Goal: Information Seeking & Learning: Check status

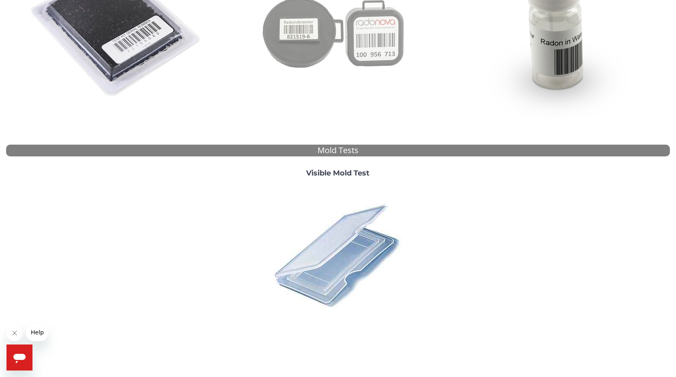
scroll to position [211, 0]
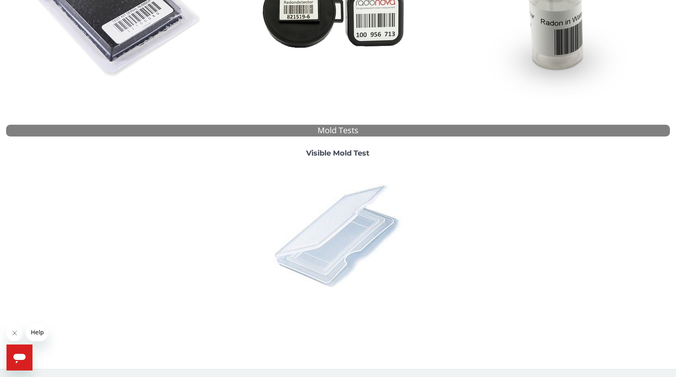
click at [352, 218] on img at bounding box center [338, 235] width 142 height 142
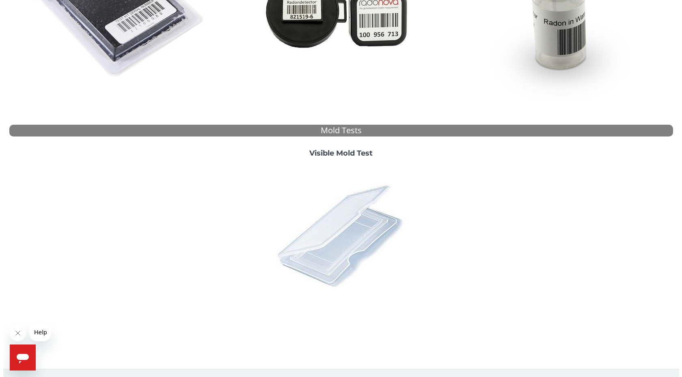
scroll to position [0, 0]
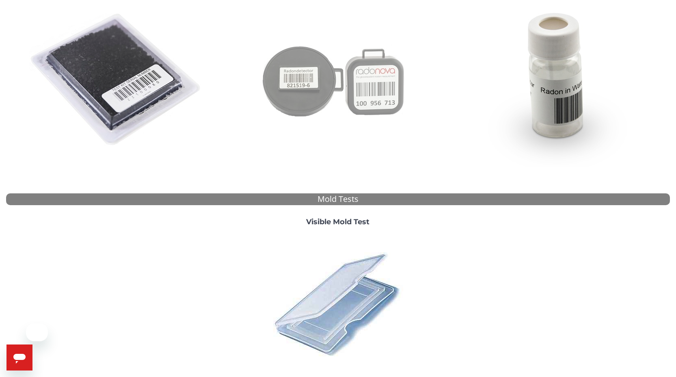
scroll to position [211, 0]
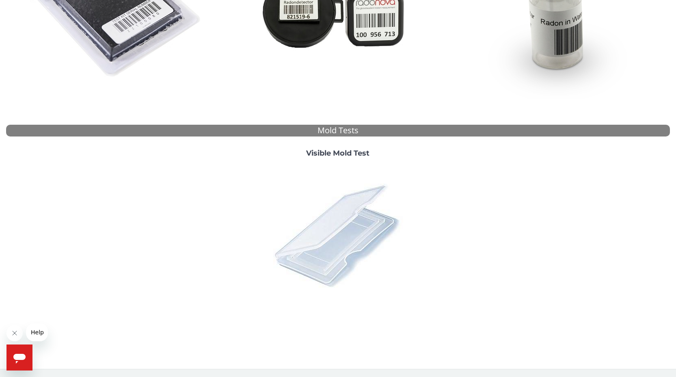
click at [333, 214] on img at bounding box center [338, 235] width 142 height 142
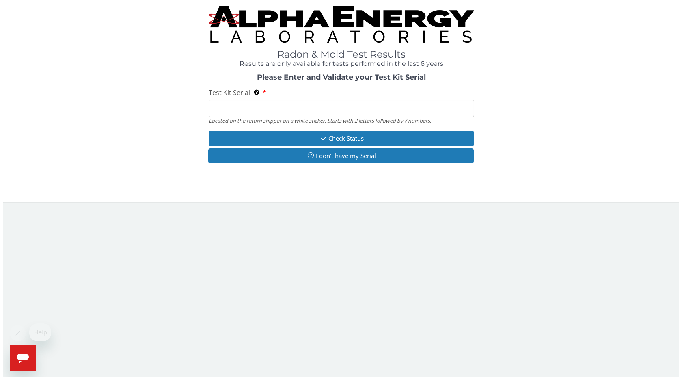
scroll to position [0, 0]
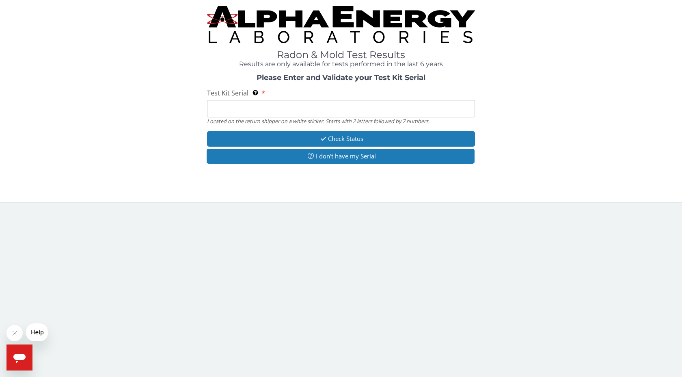
click at [298, 113] on input "Test Kit Serial Located on the return shipper on a white sticker. Starts with 2…" at bounding box center [341, 108] width 268 height 17
type input "ML188721"
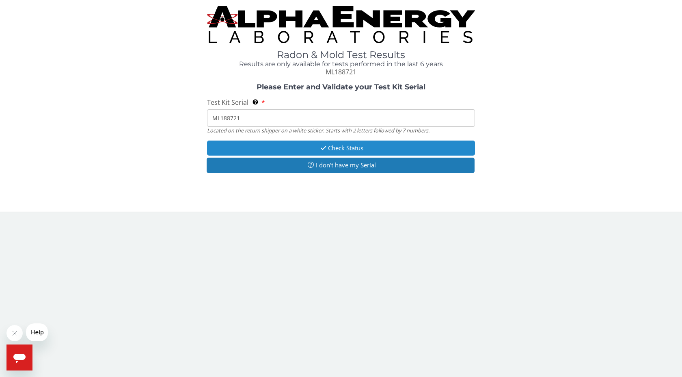
click at [302, 148] on button "Check Status" at bounding box center [341, 147] width 268 height 15
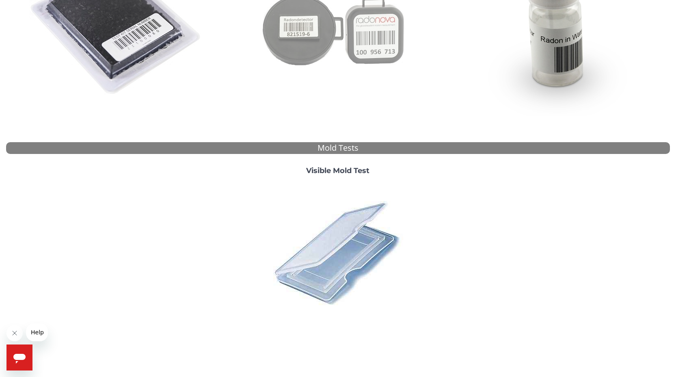
scroll to position [197, 0]
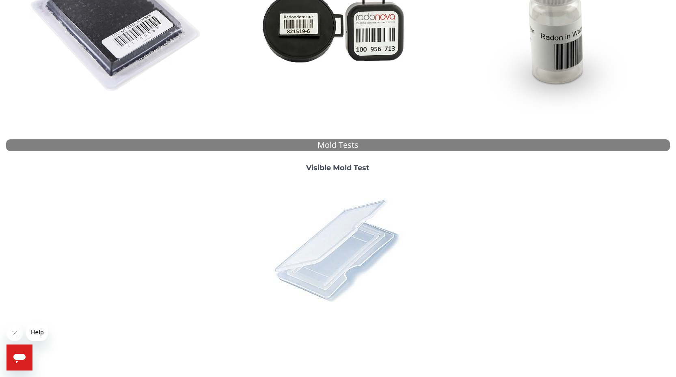
click at [348, 249] on img at bounding box center [338, 250] width 142 height 142
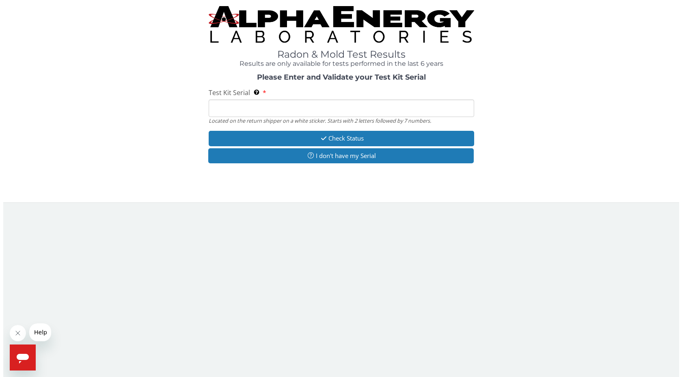
scroll to position [0, 0]
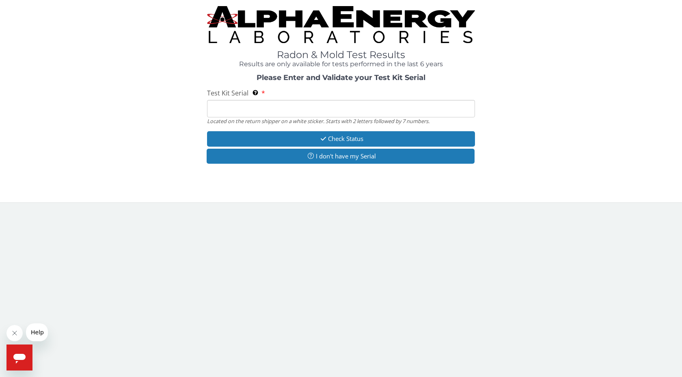
click at [270, 104] on input "Test Kit Serial Located on the return shipper on a white sticker. Starts with 2…" at bounding box center [341, 108] width 268 height 17
type input "ML188721"
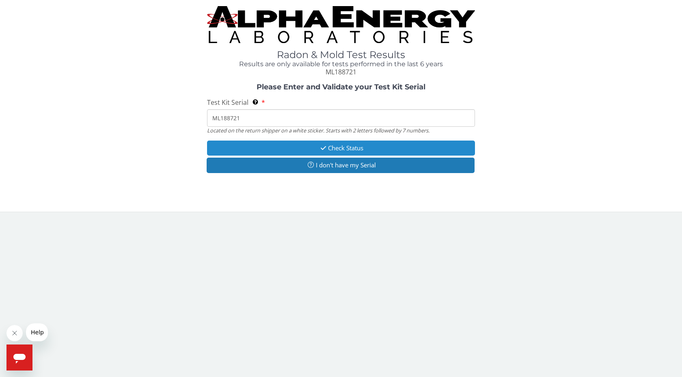
click at [295, 147] on button "Check Status" at bounding box center [341, 147] width 268 height 15
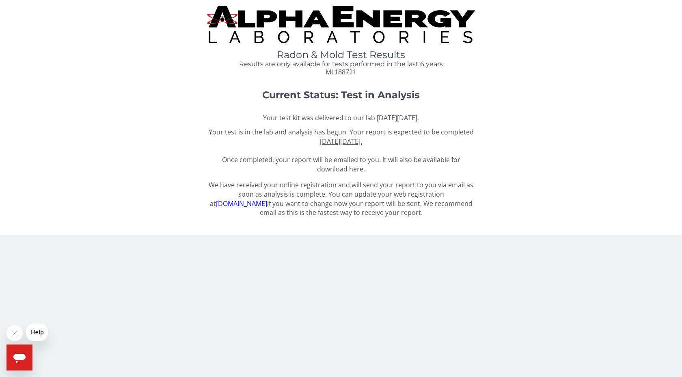
click at [37, 334] on span "Help" at bounding box center [37, 332] width 13 height 6
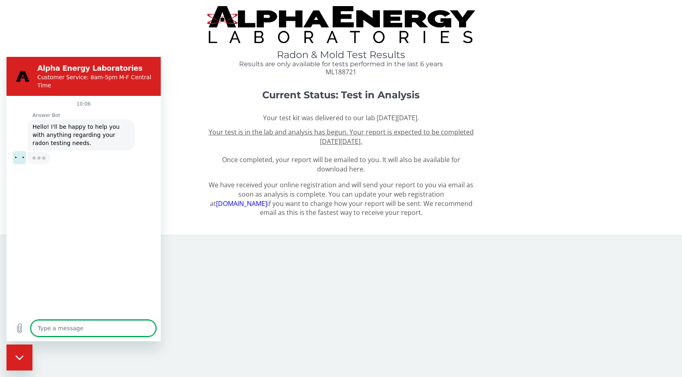
click at [85, 329] on textarea at bounding box center [93, 328] width 125 height 16
type textarea "x"
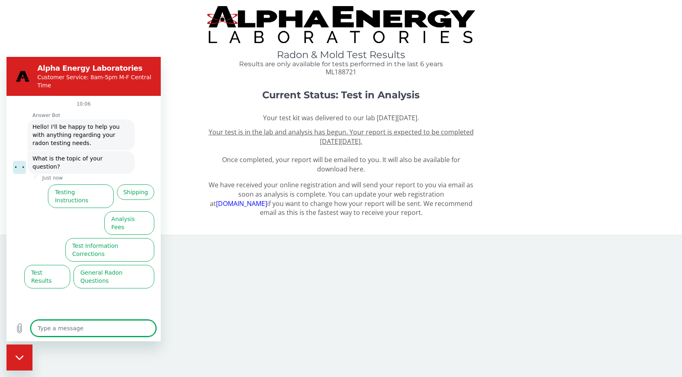
type textarea "h"
type textarea "x"
type textarea "ho"
type textarea "x"
type textarea "how"
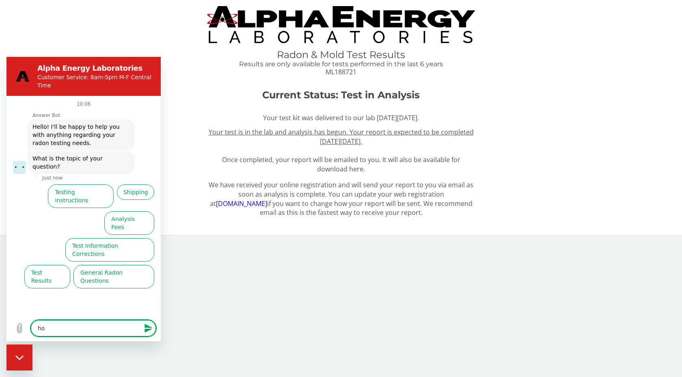
type textarea "x"
type textarea "how"
type textarea "x"
type textarea "how m"
type textarea "x"
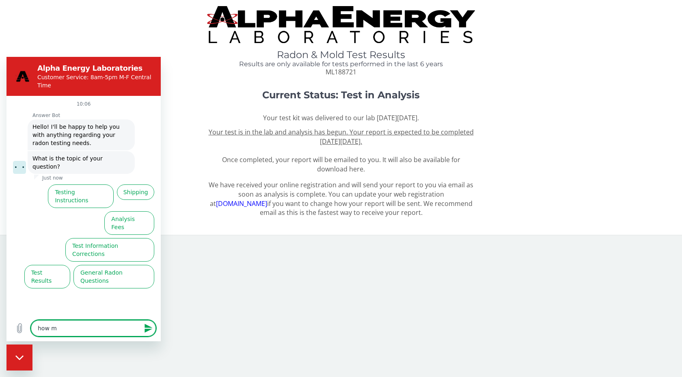
type textarea "how"
type textarea "x"
type textarea "how c"
type textarea "x"
type textarea "how co"
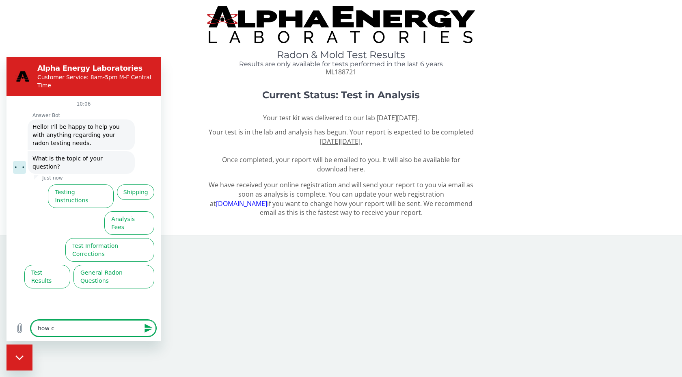
type textarea "x"
type textarea "how com"
type textarea "x"
type textarea "how come"
type textarea "x"
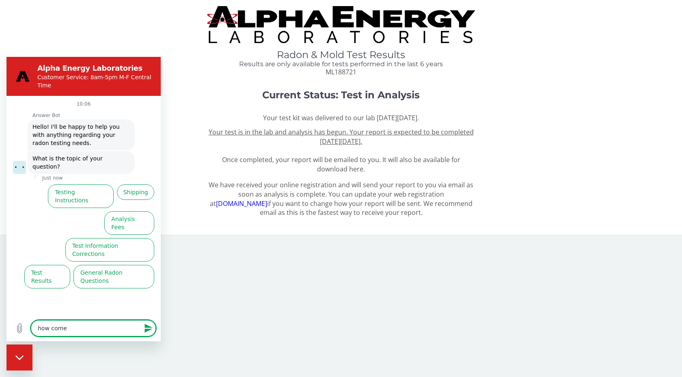
type textarea "how come"
type textarea "x"
type textarea "how come m"
type textarea "x"
type textarea "how come my"
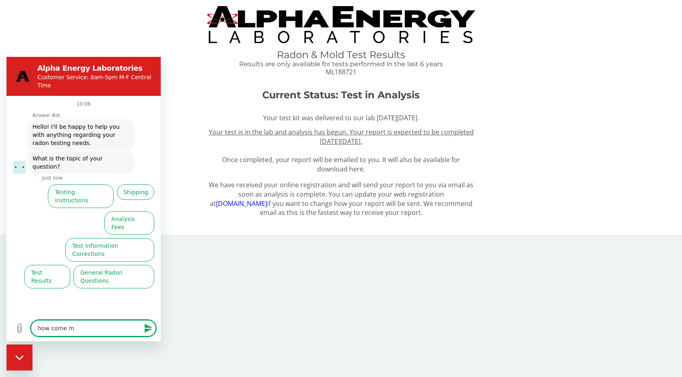
type textarea "x"
type textarea "how come my"
type textarea "x"
type textarea "how come my t"
type textarea "x"
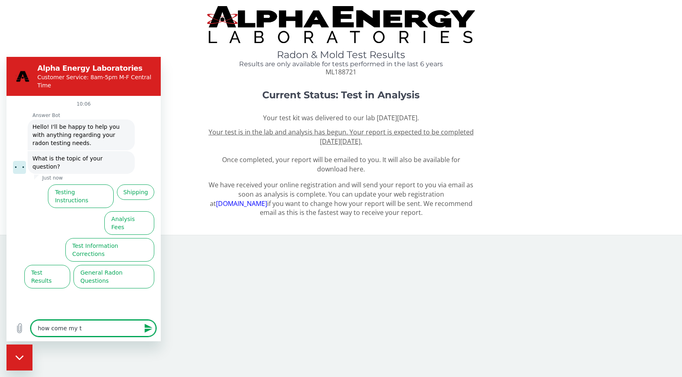
type textarea "how come my te"
type textarea "x"
type textarea "how come my tes"
type textarea "x"
type textarea "how come my test"
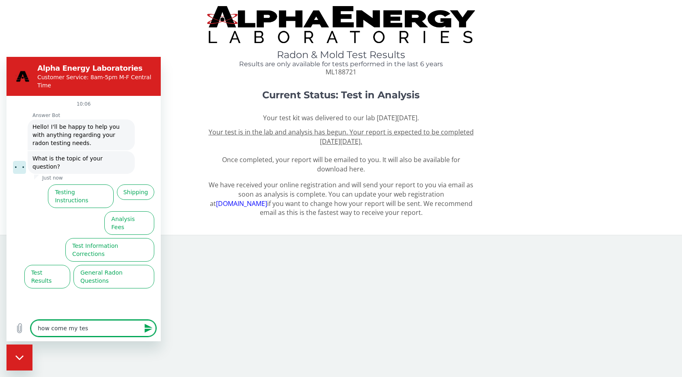
type textarea "x"
type textarea "how come my test"
type textarea "x"
type textarea "how come my test r"
type textarea "x"
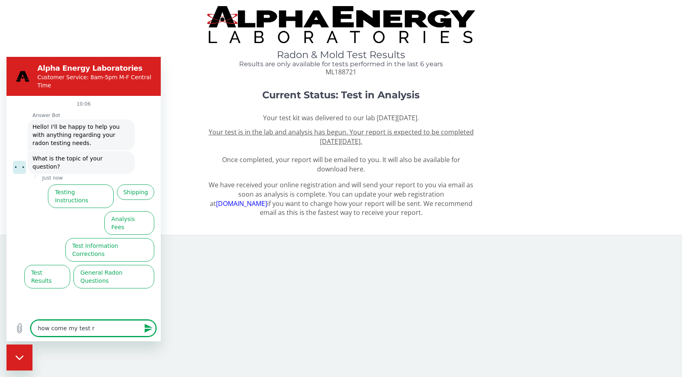
type textarea "how come my test re"
type textarea "x"
type textarea "how come my test res"
type textarea "x"
type textarea "how come my test resu"
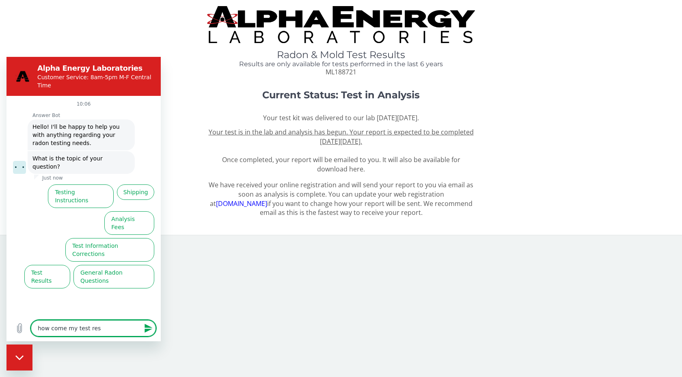
type textarea "x"
type textarea "how come my test resul"
type textarea "x"
type textarea "how come my test result"
type textarea "x"
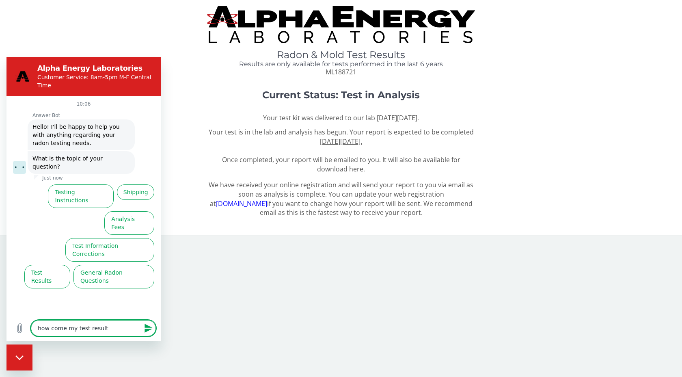
type textarea "how come my test results"
type textarea "x"
type textarea "how come my test results"
type textarea "x"
type textarea "how come my test results a"
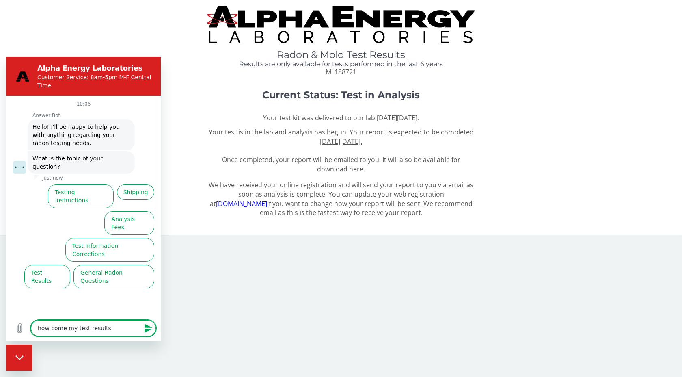
type textarea "x"
type textarea "how come my test results ar"
type textarea "x"
type textarea "how come my test results are"
type textarea "x"
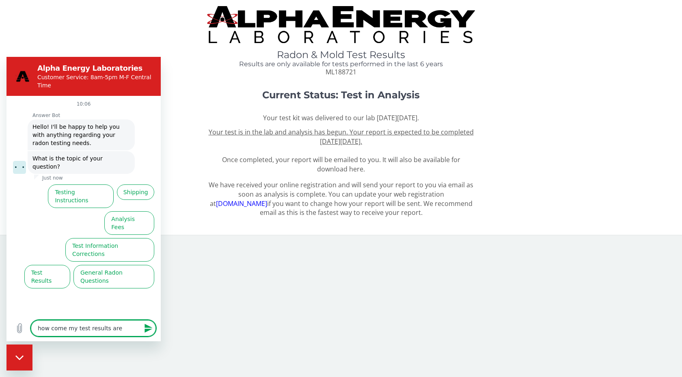
type textarea "how come my test results aren"
type textarea "x"
type textarea "how come my test results arent"
type textarea "x"
type textarea "how come my test results arent"
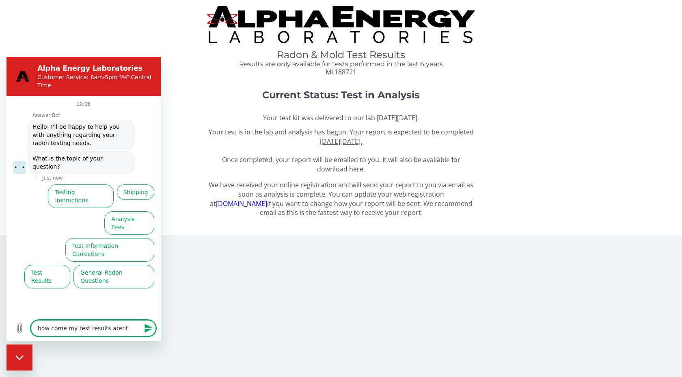
type textarea "x"
type textarea "how come my test results arent h"
type textarea "x"
type textarea "how come my test results arent hs"
type textarea "x"
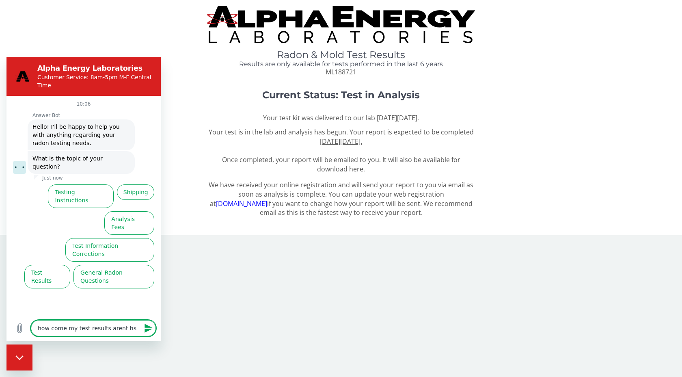
type textarea "how come my test results arent hso"
type textarea "x"
type textarea "how come my test results arent hsow"
type textarea "x"
type textarea "how come my test results arent hsowi"
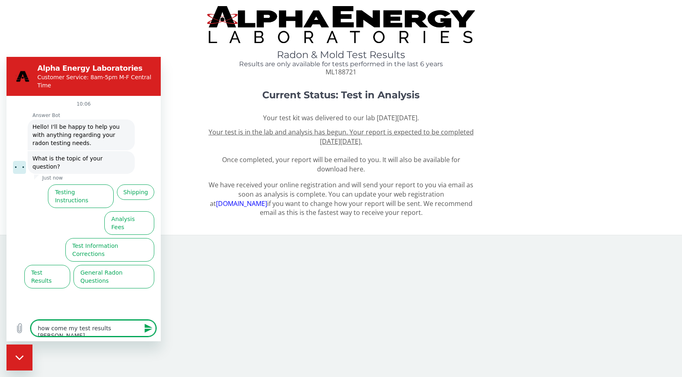
type textarea "x"
type textarea "how come my test results arent hsowin"
type textarea "x"
type textarea "how come my test results arent hsowing"
type textarea "x"
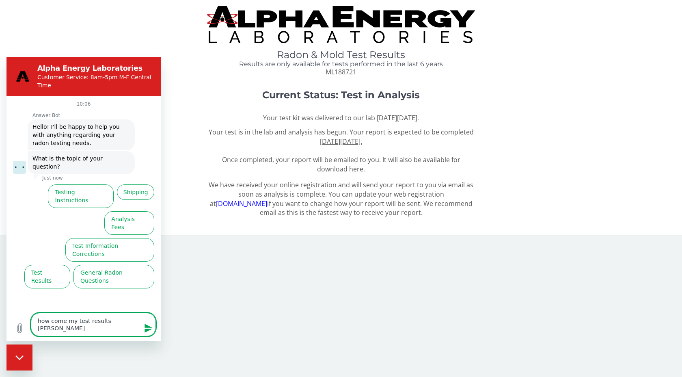
type textarea "how come my test results arent hsowing"
type textarea "x"
type textarea "how come my test results arent hsowing u"
type textarea "x"
type textarea "how come my test results arent hsowing up"
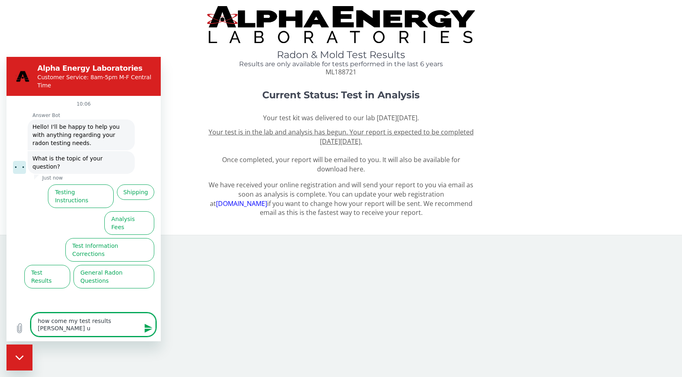
type textarea "x"
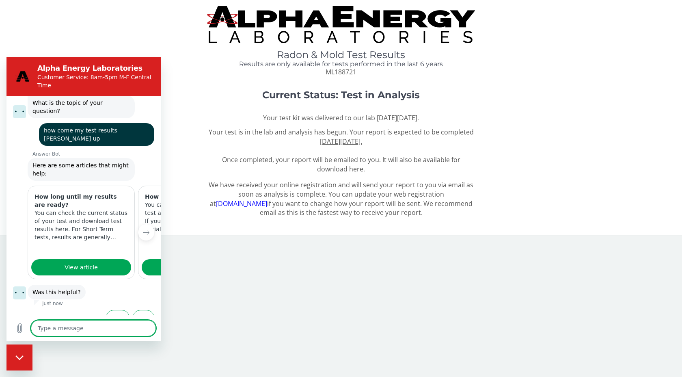
scroll to position [60, 0]
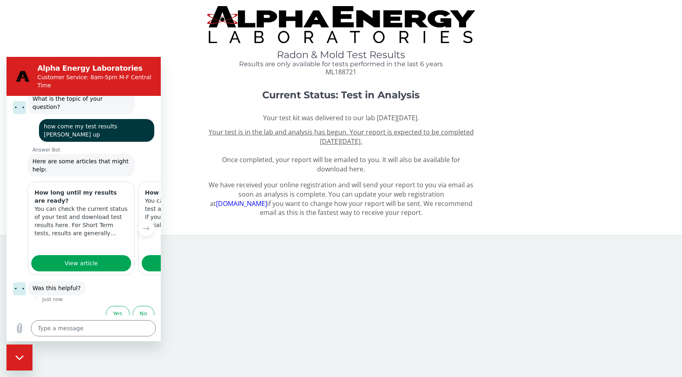
click at [132, 44] on div "Radon & Mold Test Results Results are only available for tests performed in the…" at bounding box center [341, 41] width 670 height 71
click at [137, 306] on button "No" at bounding box center [144, 313] width 22 height 15
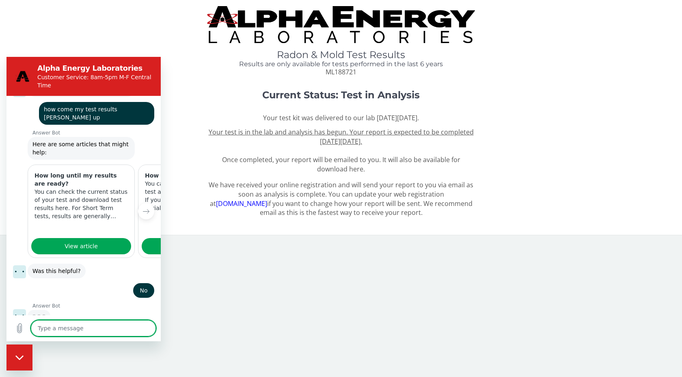
scroll to position [76, 0]
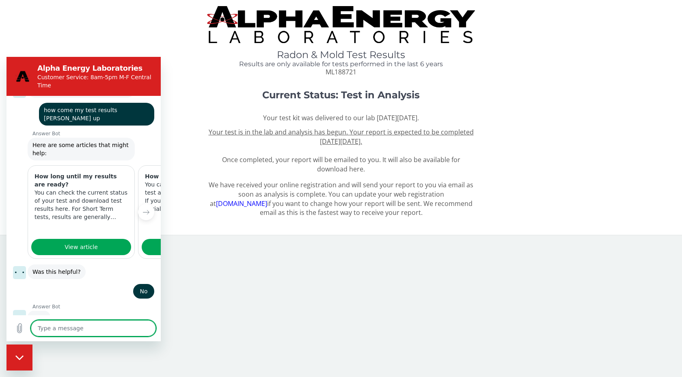
click at [179, 267] on body "Radon & Mold Test Results Results are only available for tests performed in the…" at bounding box center [341, 188] width 682 height 377
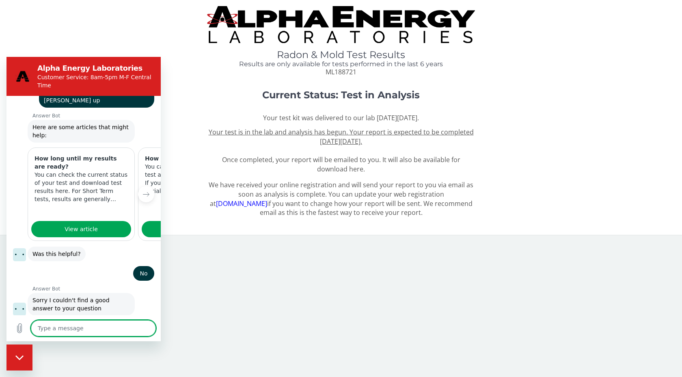
click at [24, 351] on div "Close messaging window" at bounding box center [19, 357] width 24 height 24
type textarea "x"
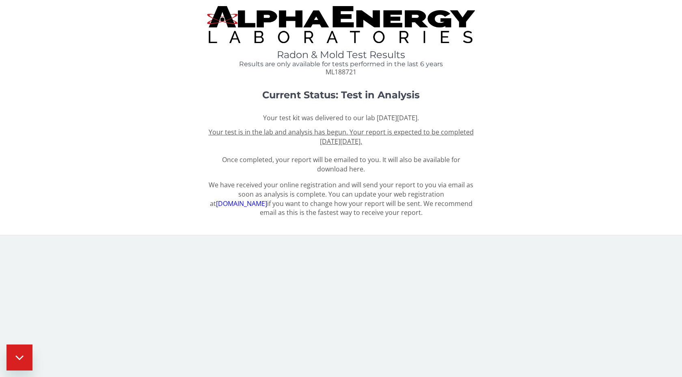
scroll to position [95, 0]
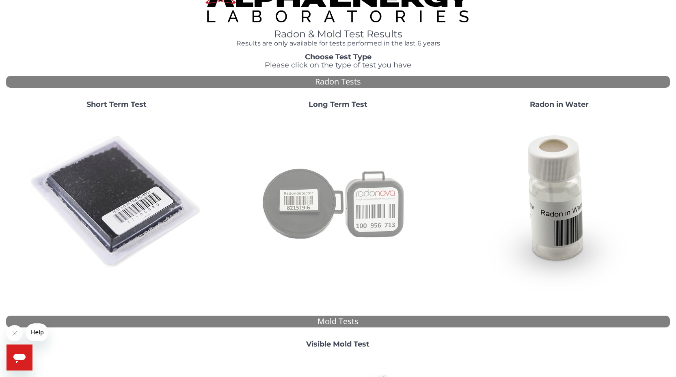
scroll to position [119, 0]
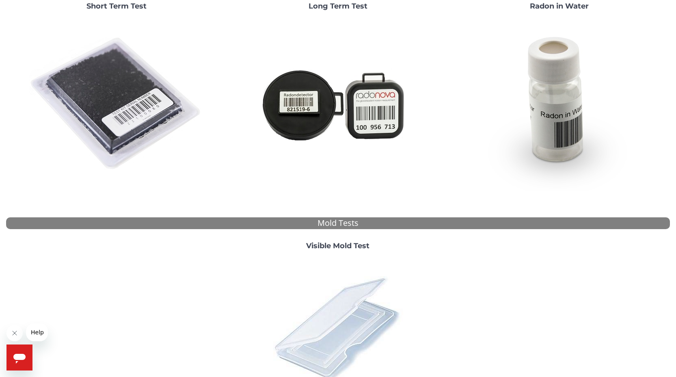
click at [352, 298] on img at bounding box center [338, 328] width 142 height 142
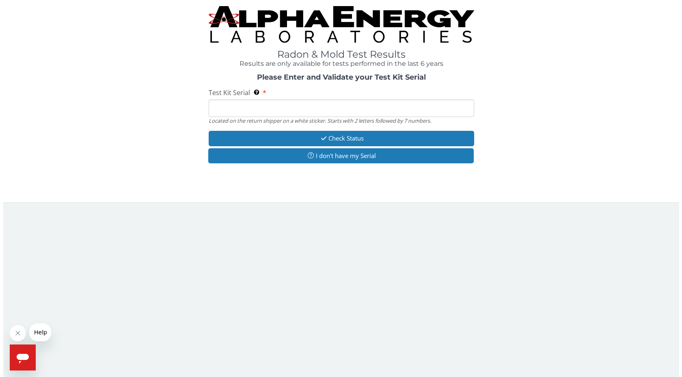
scroll to position [0, 0]
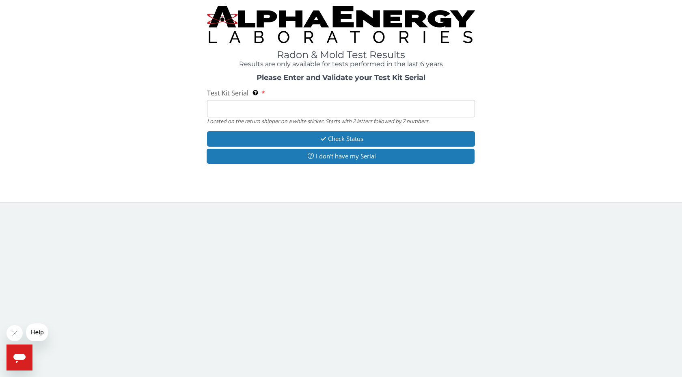
click at [324, 111] on input "Test Kit Serial Located on the return shipper on a white sticker. Starts with 2…" at bounding box center [341, 108] width 268 height 17
type input "ML188721"
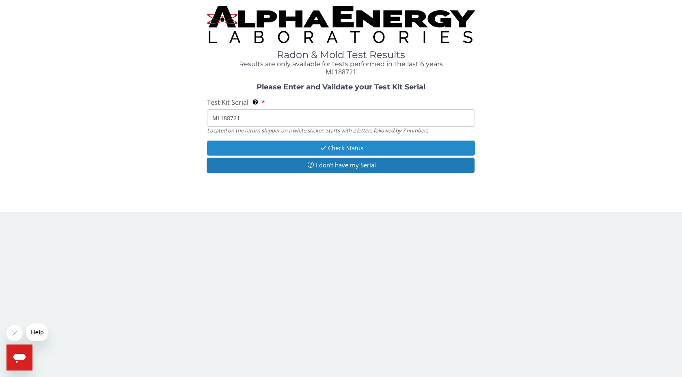
click at [322, 144] on button "Check Status" at bounding box center [341, 147] width 268 height 15
